Goal: Transaction & Acquisition: Purchase product/service

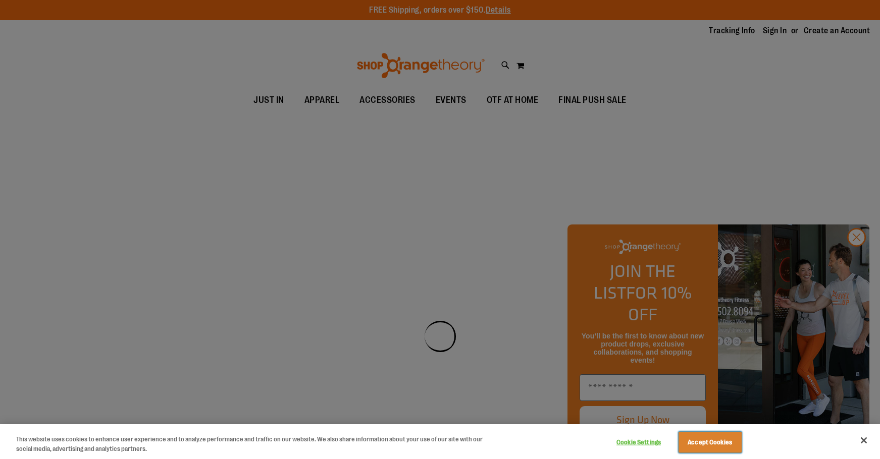
click at [704, 437] on button "Accept Cookies" at bounding box center [709, 442] width 63 height 21
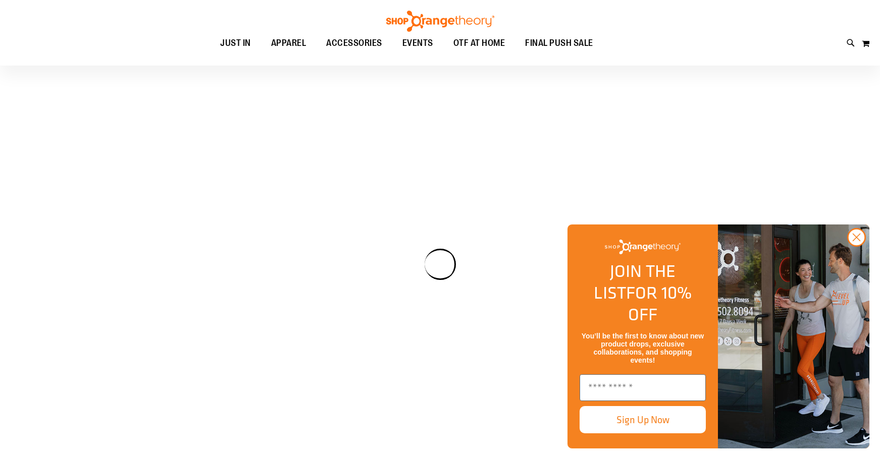
scroll to position [100, 0]
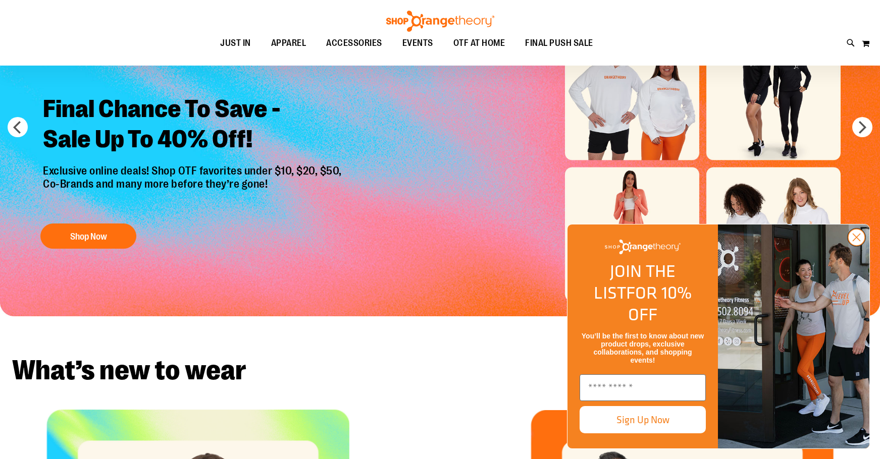
click at [860, 246] on icon "Close dialog" at bounding box center [856, 238] width 18 height 18
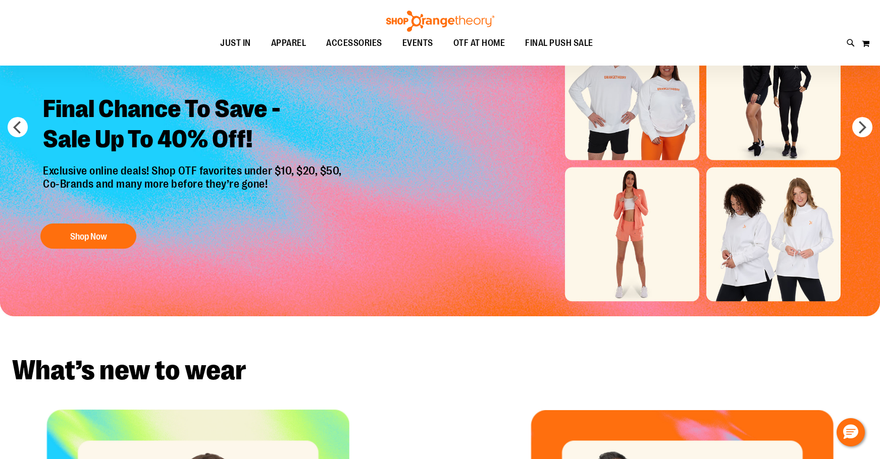
scroll to position [0, 0]
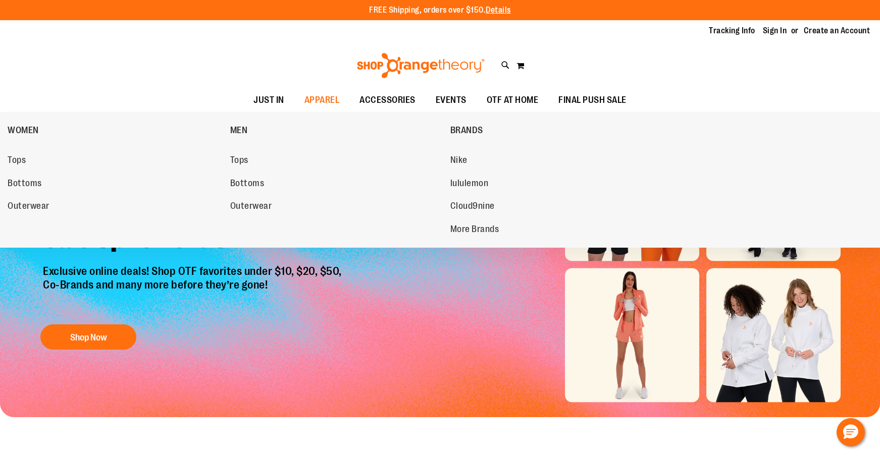
click at [238, 165] on span "Tops" at bounding box center [239, 161] width 18 height 13
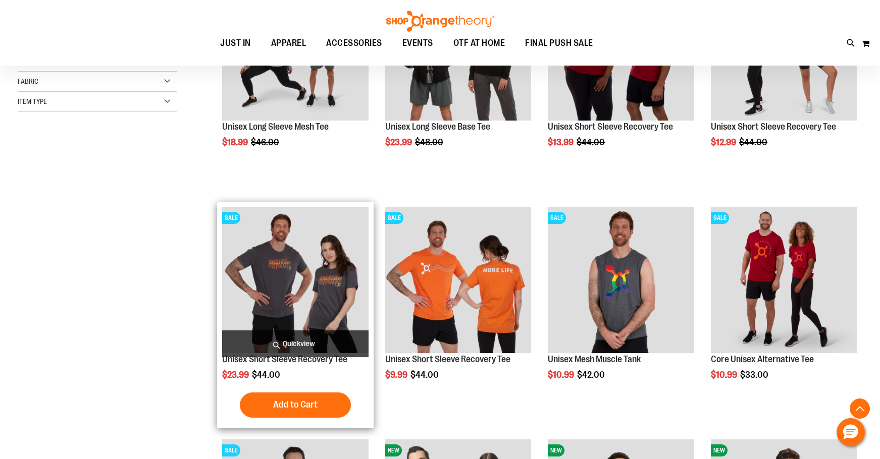
scroll to position [252, 0]
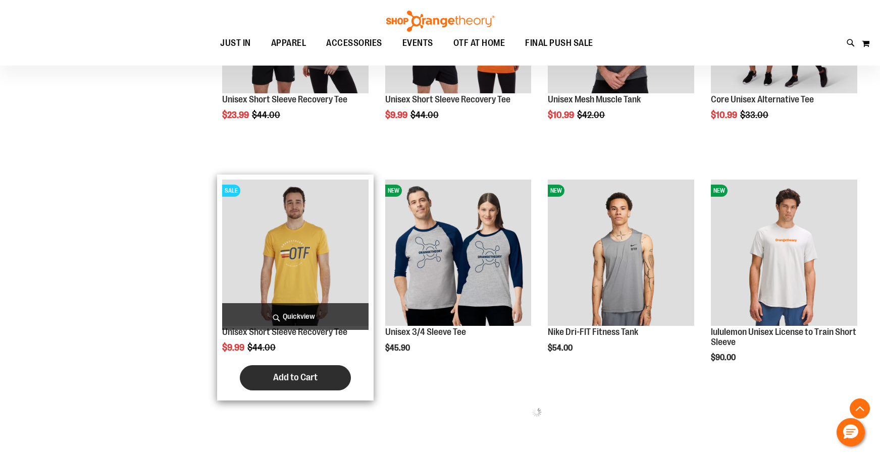
scroll to position [504, 0]
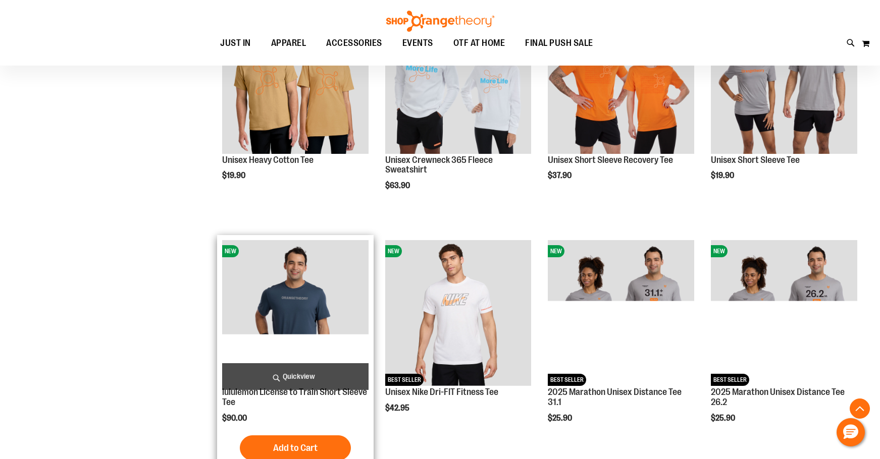
scroll to position [908, 0]
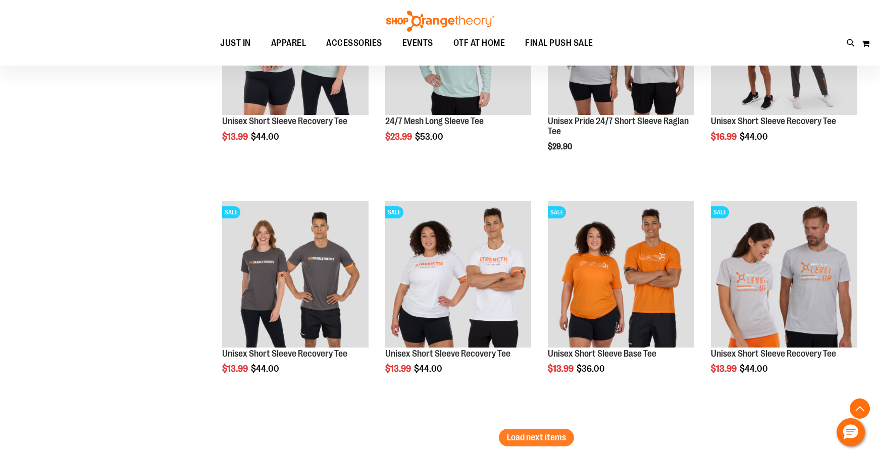
scroll to position [1918, 0]
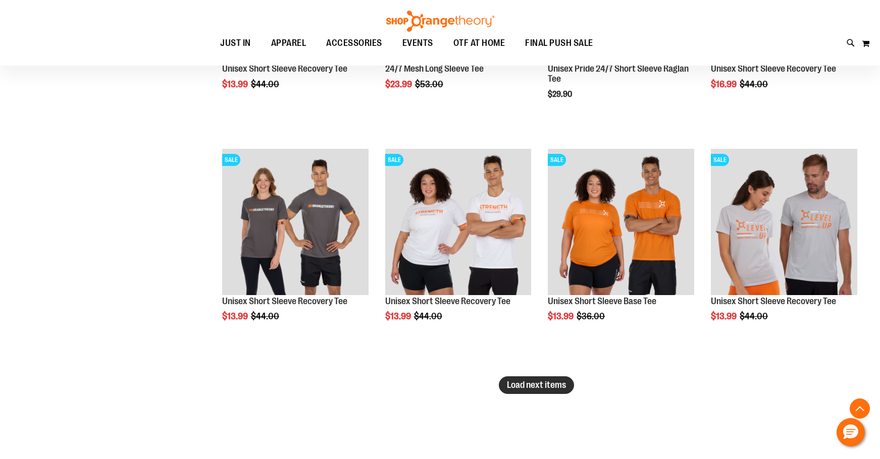
click at [519, 388] on span "Load next items" at bounding box center [536, 385] width 59 height 10
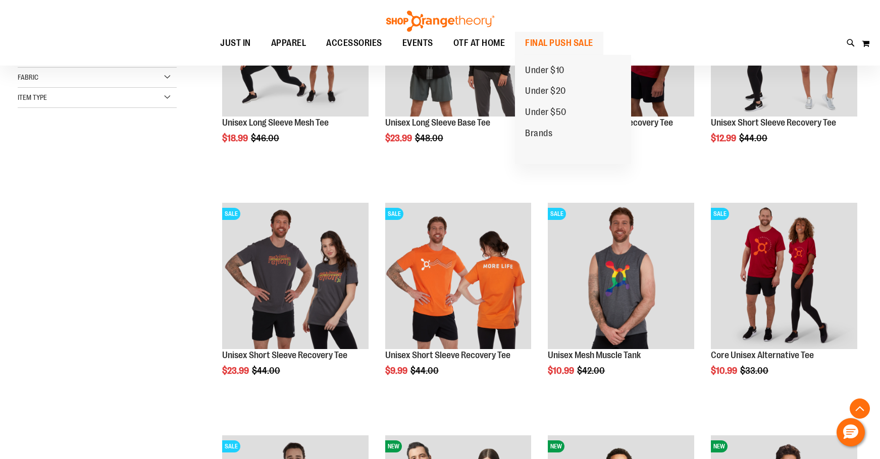
scroll to position [252, 0]
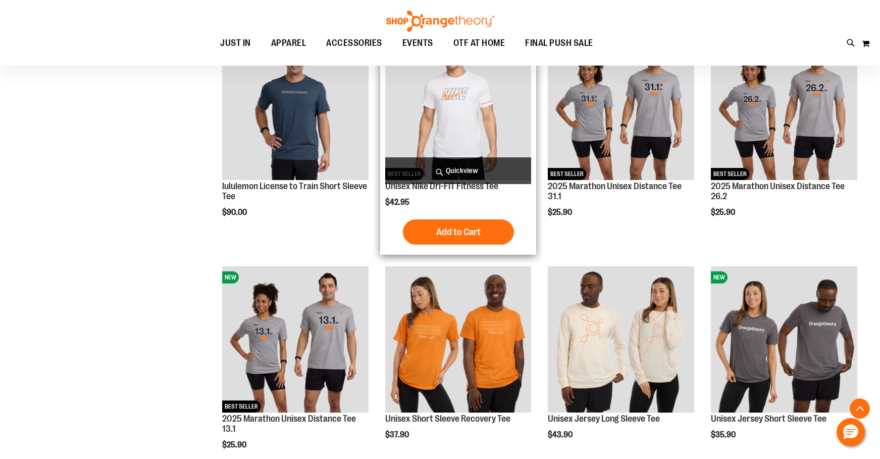
scroll to position [1160, 0]
